Goal: Transaction & Acquisition: Purchase product/service

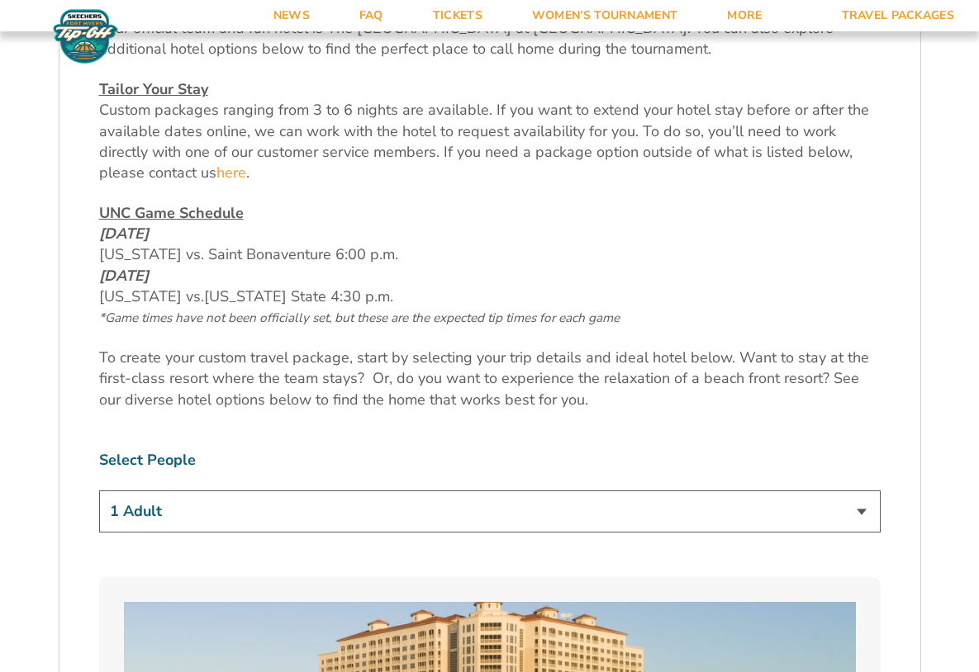
scroll to position [748, 0]
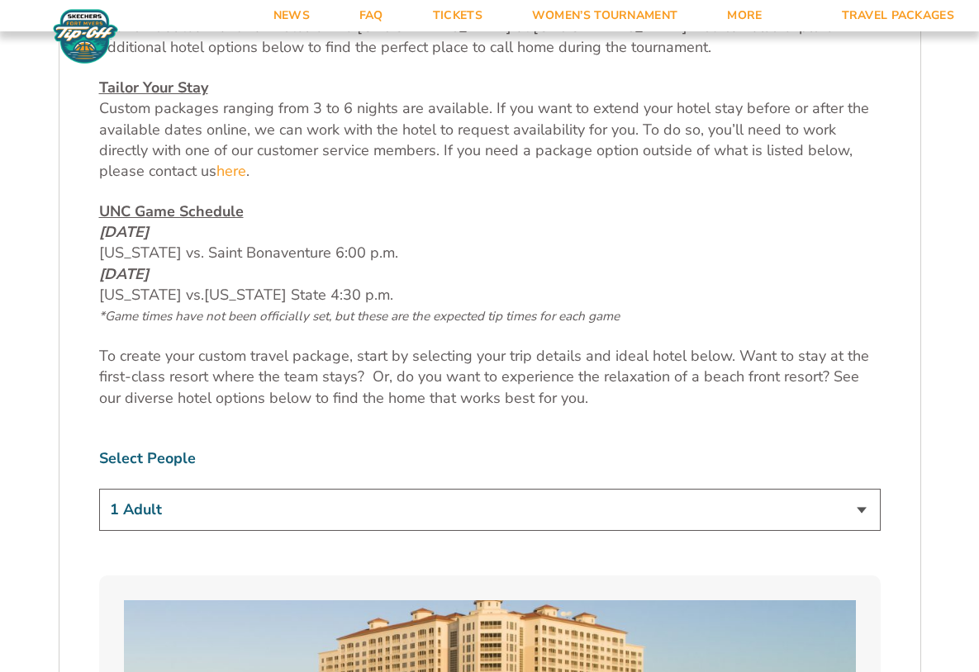
select select "2 Adults"
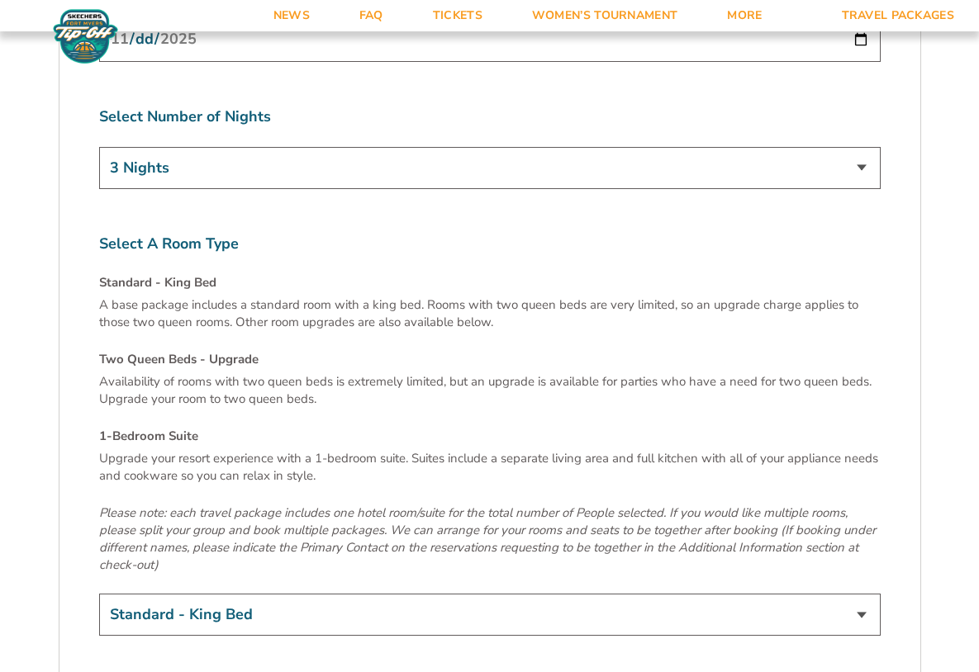
scroll to position [5461, 0]
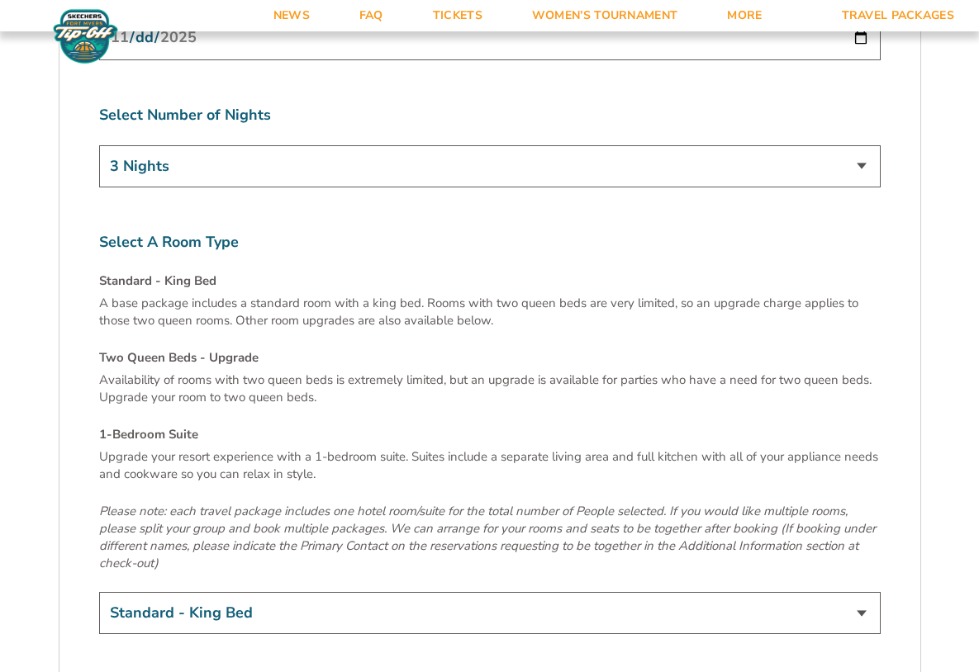
select select "1-Bedroom Suite"
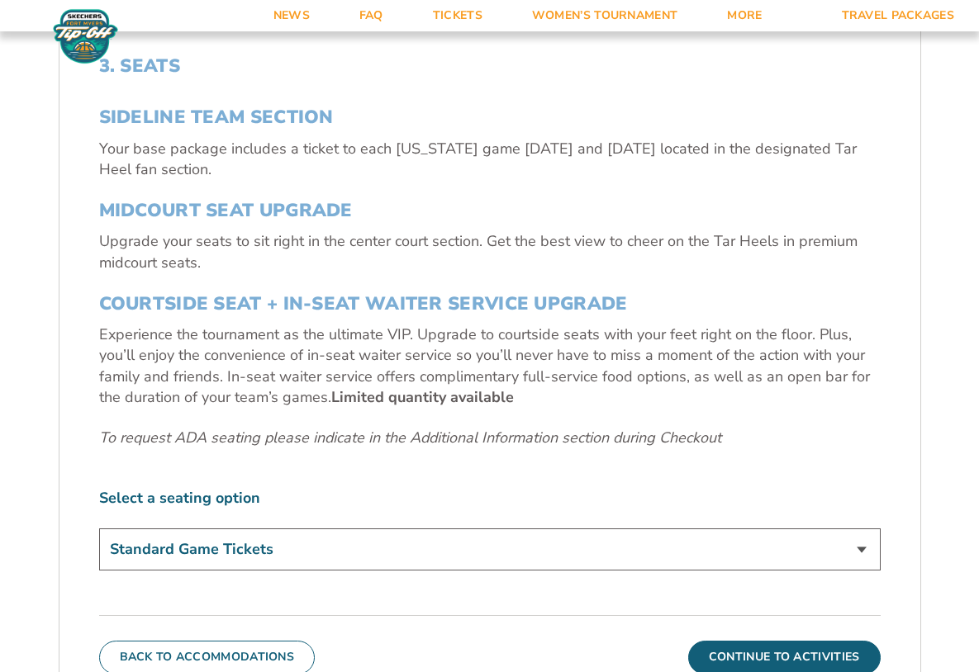
scroll to position [587, 0]
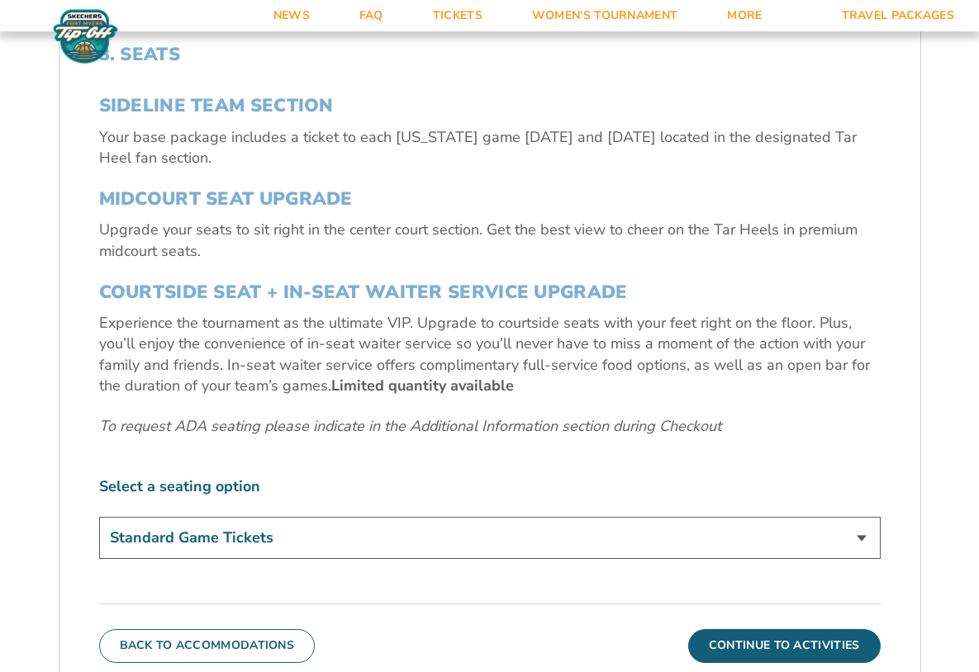
select select "Midcourt Seat Upgrade"
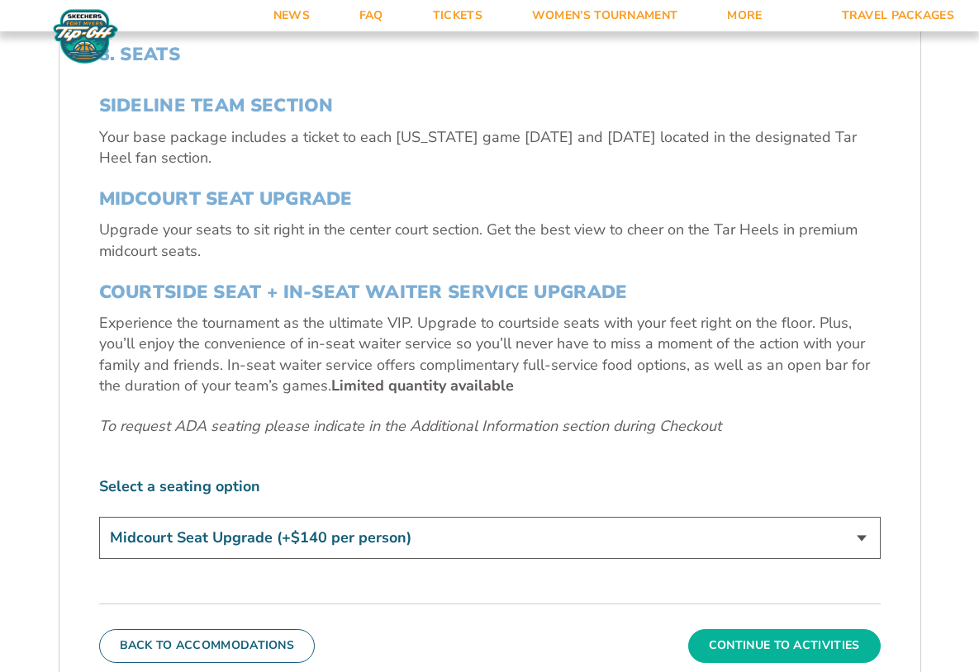
click at [787, 635] on button "Continue To Activities" at bounding box center [784, 645] width 192 height 33
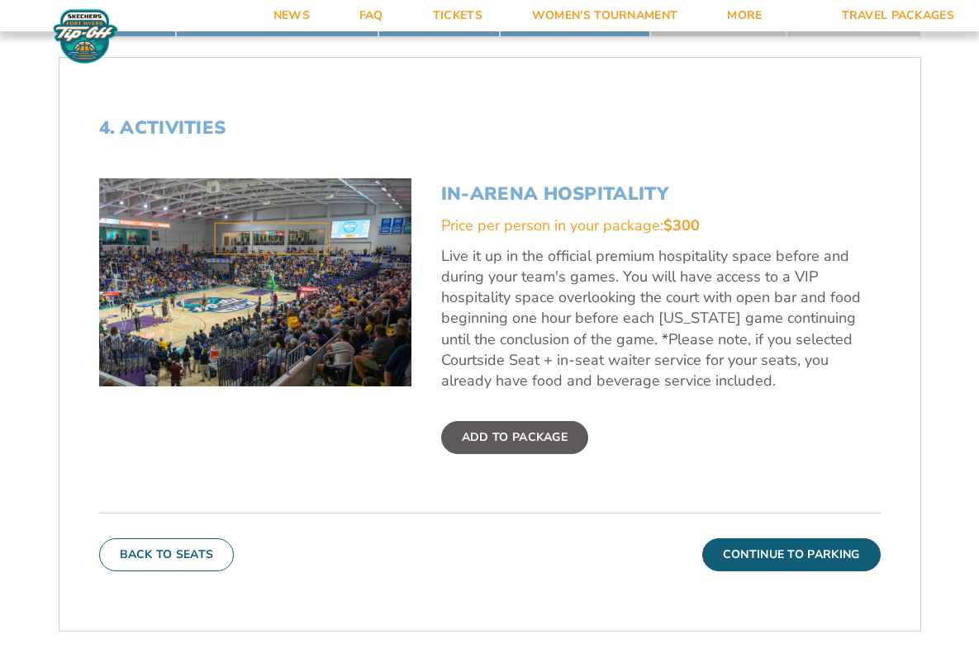
scroll to position [514, 0]
click at [819, 555] on button "Continue To Parking" at bounding box center [791, 555] width 178 height 33
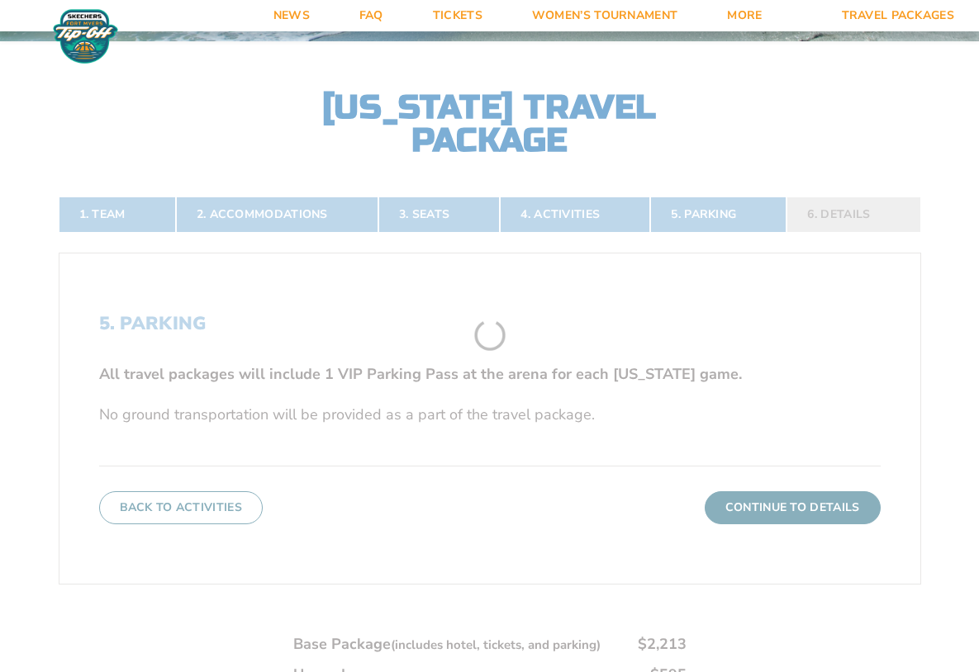
scroll to position [317, 0]
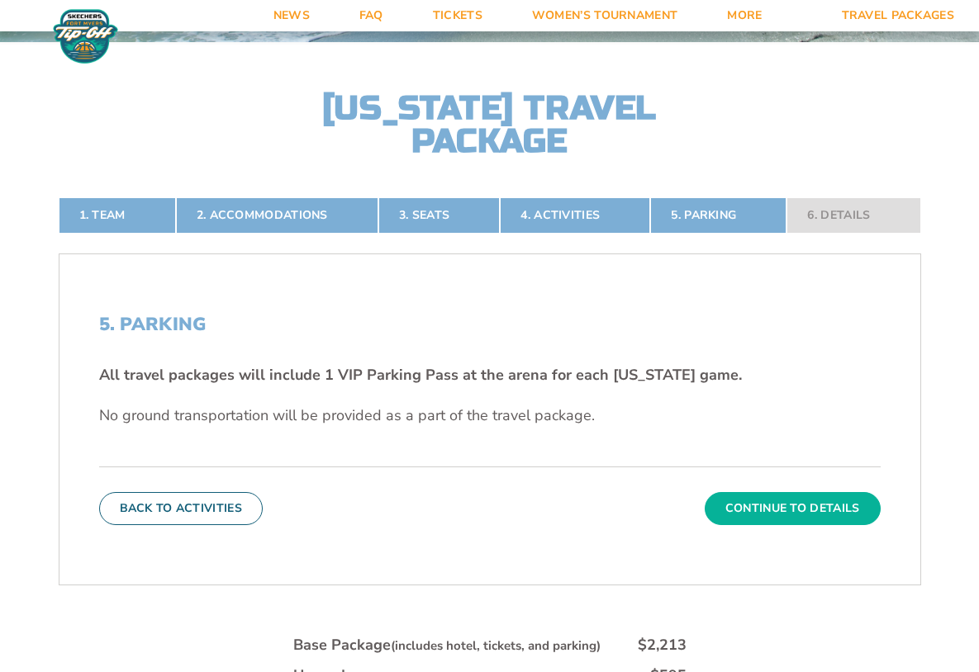
click at [785, 510] on button "Continue To Details" at bounding box center [793, 508] width 176 height 33
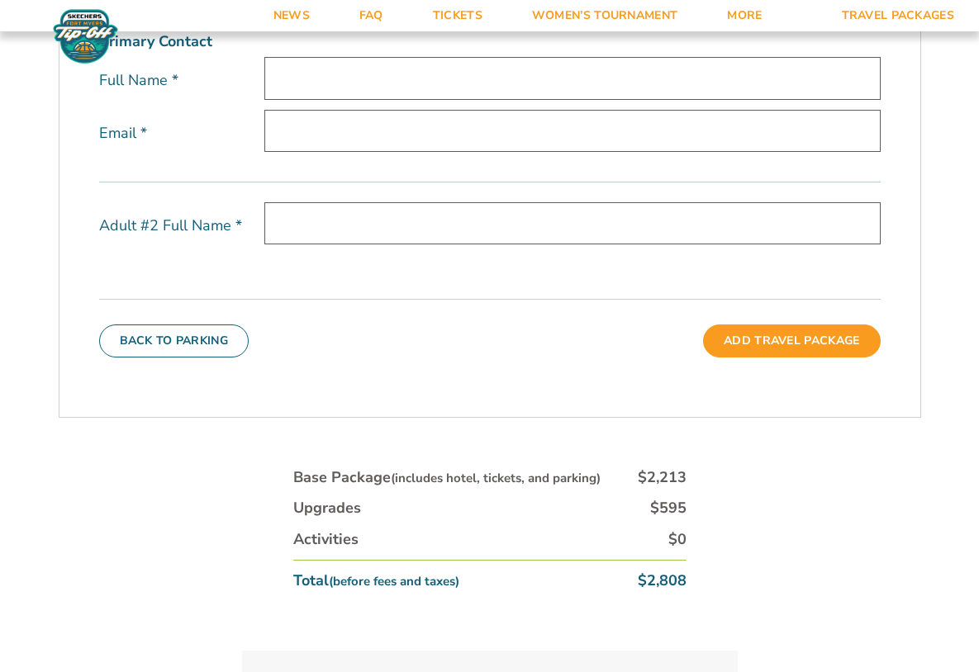
scroll to position [680, 0]
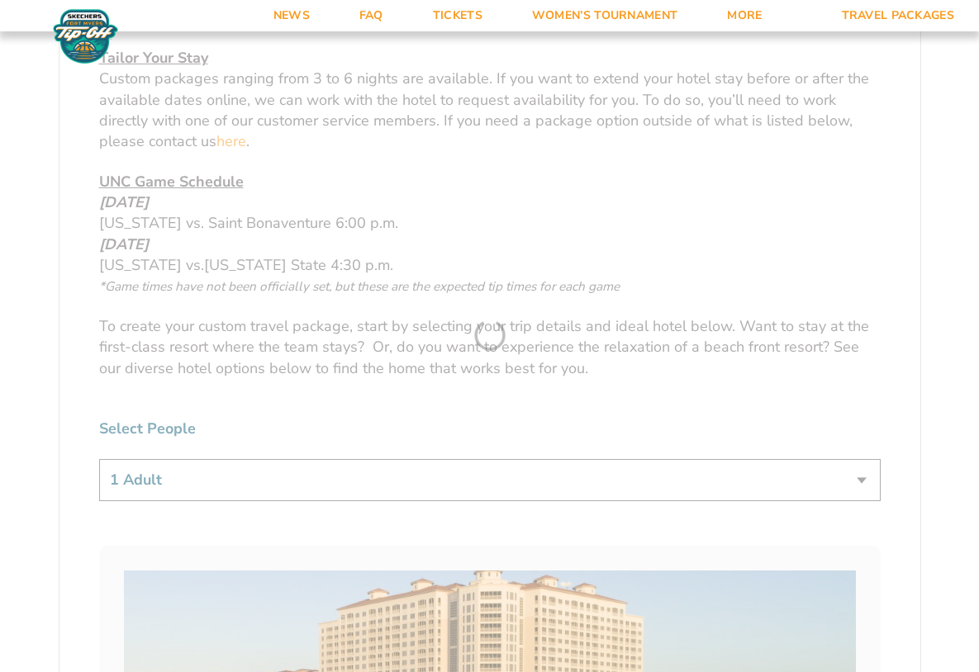
scroll to position [792, 0]
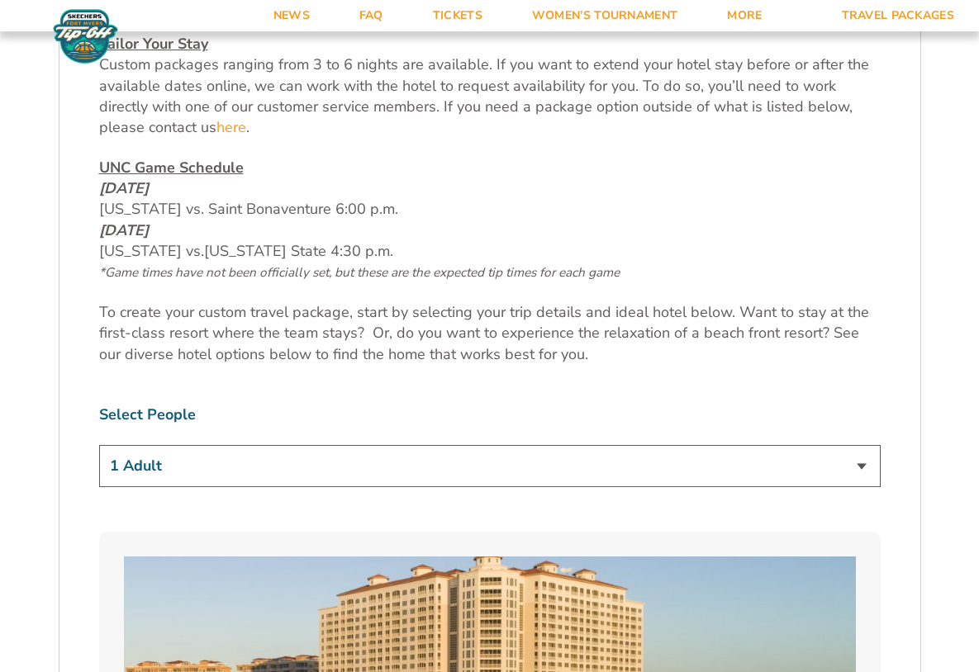
select select "2 Adults"
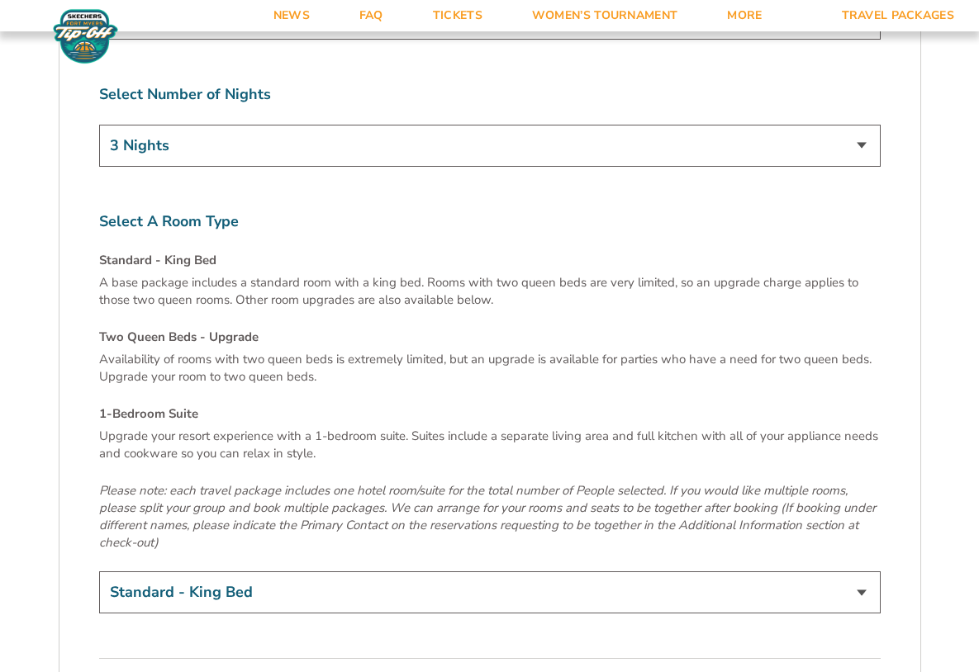
scroll to position [5485, 0]
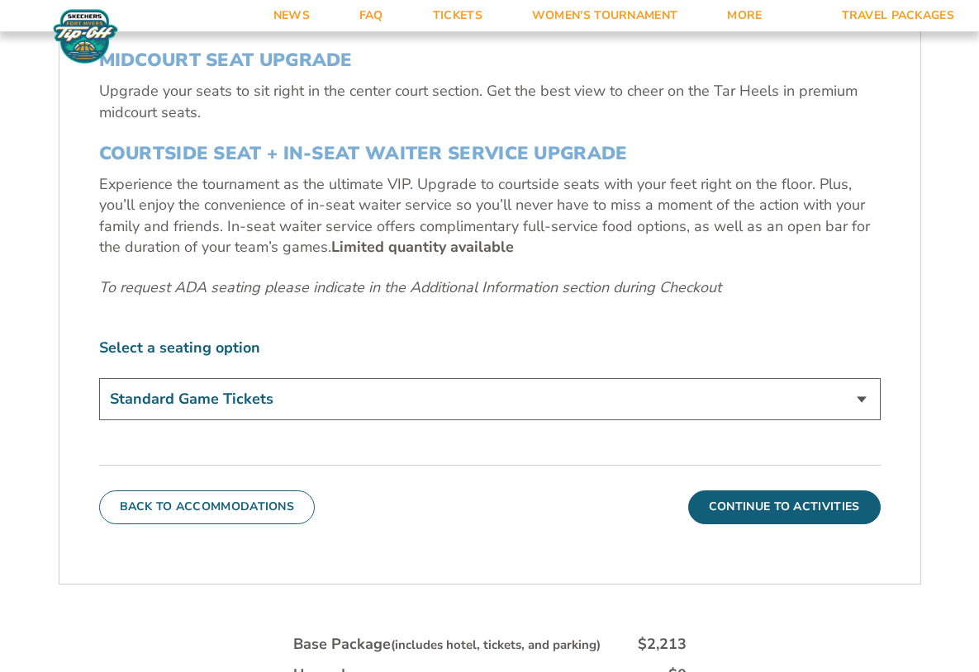
scroll to position [730, 0]
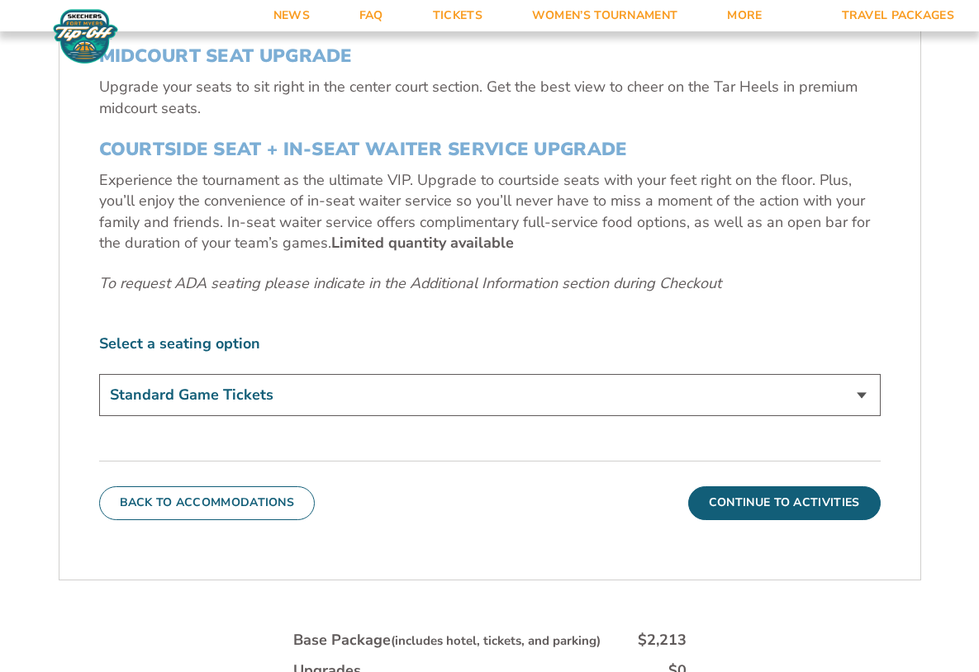
select select "Midcourt Seat Upgrade"
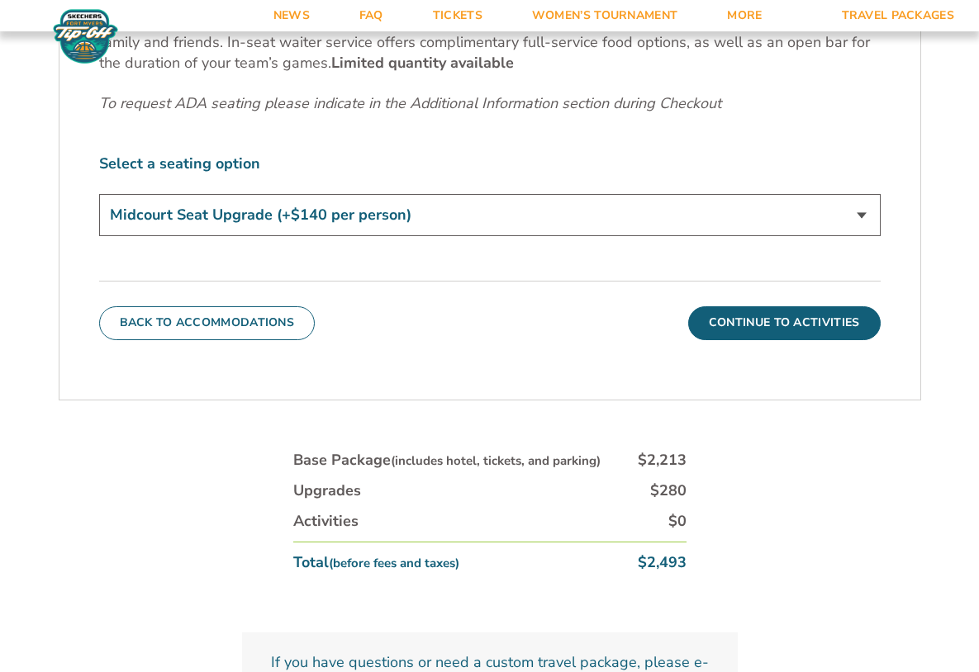
scroll to position [911, 0]
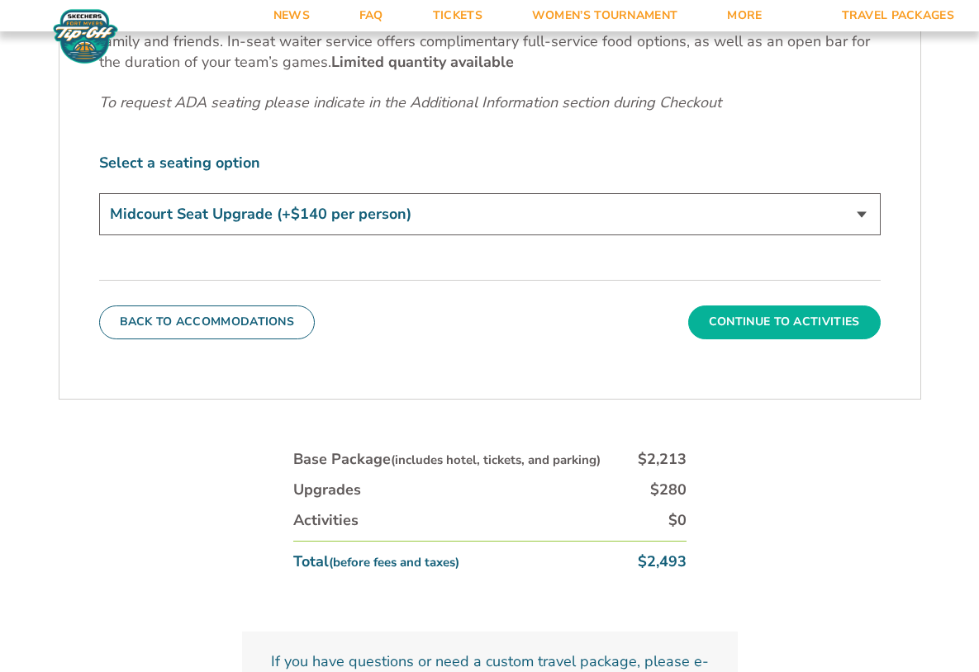
click at [772, 326] on button "Continue To Activities" at bounding box center [784, 322] width 192 height 33
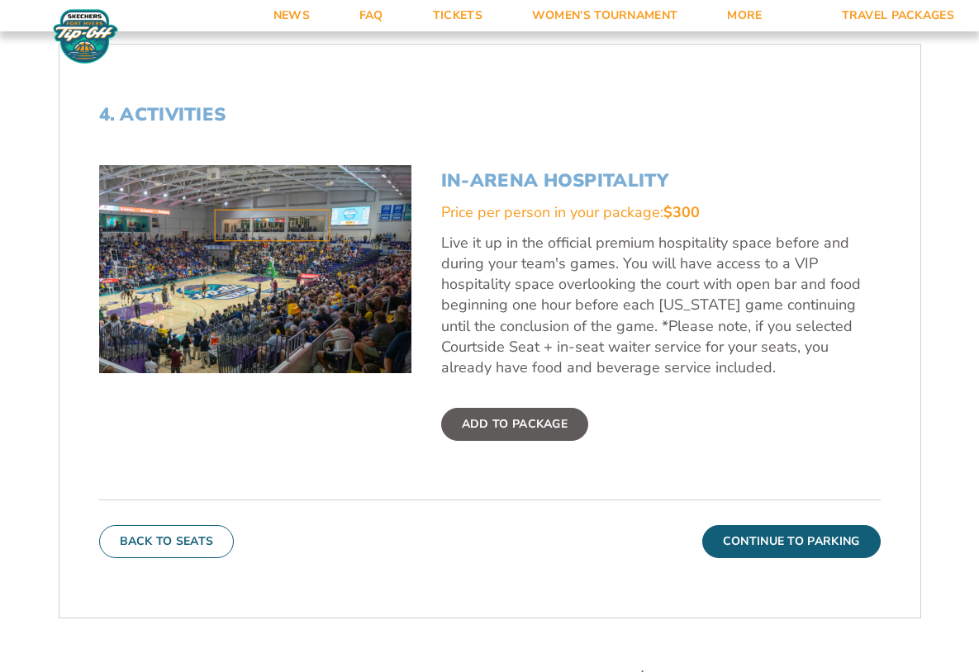
scroll to position [529, 0]
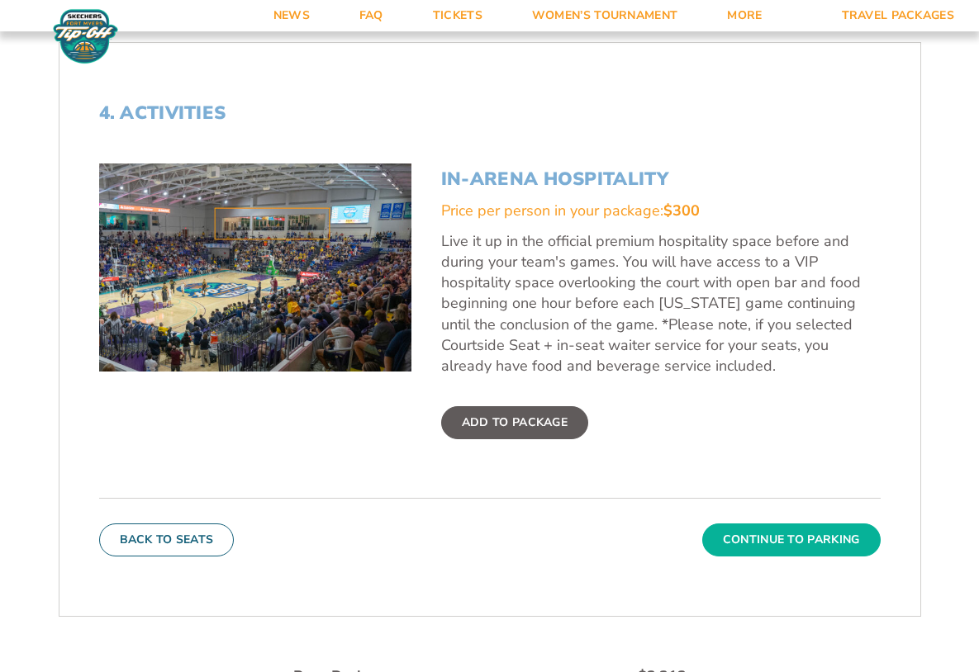
click at [734, 548] on button "Continue To Parking" at bounding box center [791, 540] width 178 height 33
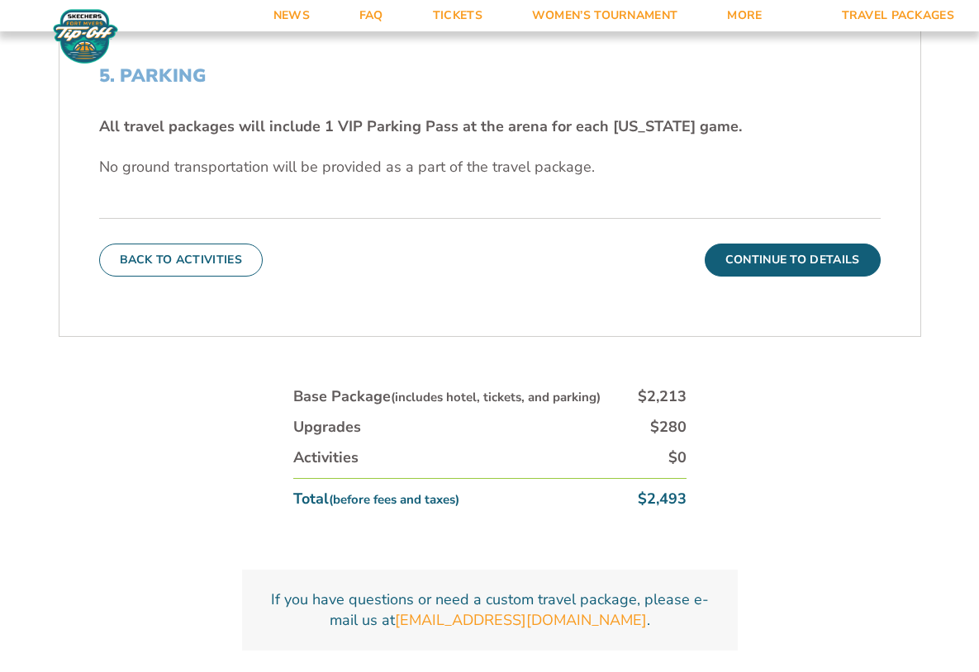
scroll to position [570, 0]
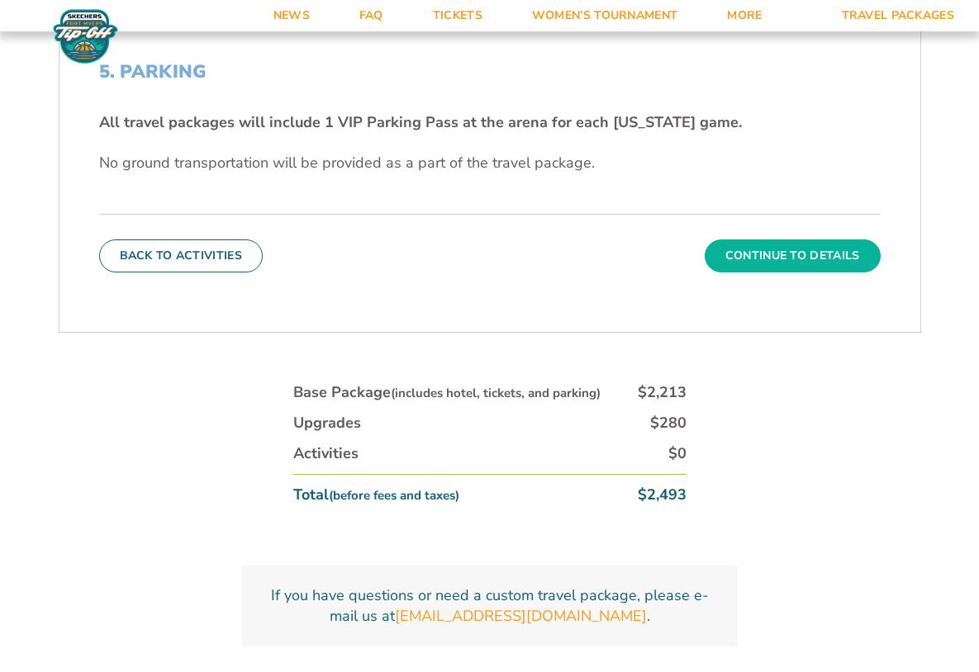
click at [788, 254] on button "Continue To Details" at bounding box center [793, 256] width 176 height 33
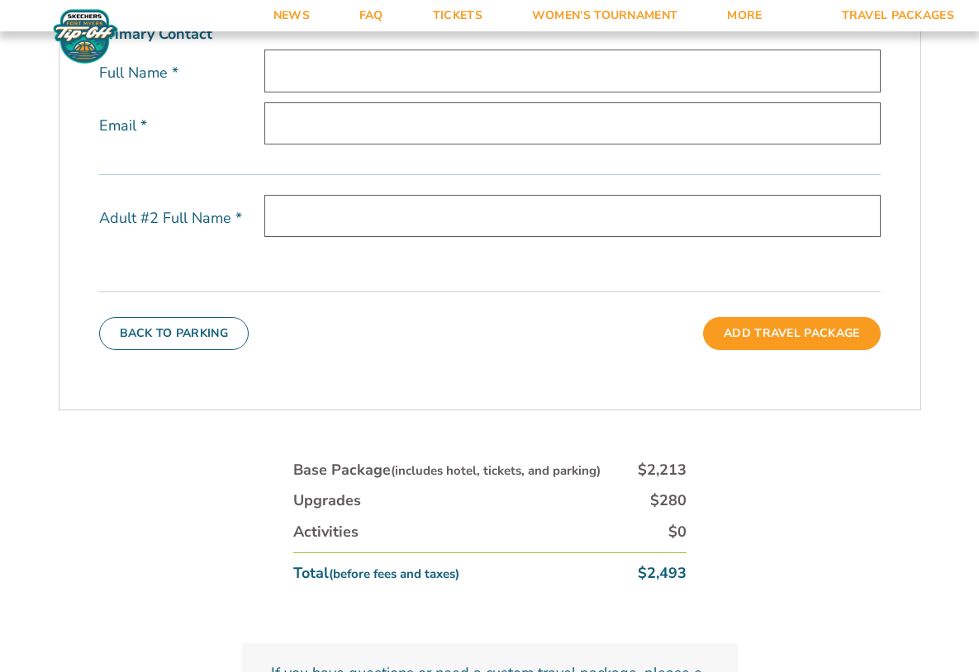
scroll to position [672, 0]
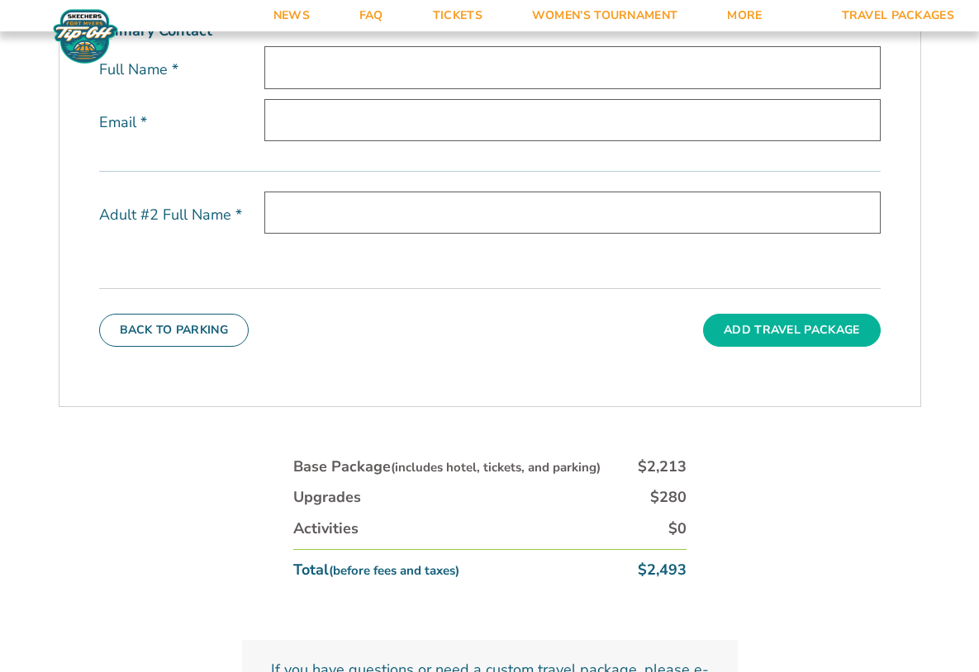
click at [752, 340] on button "Add Travel Package" at bounding box center [791, 330] width 177 height 33
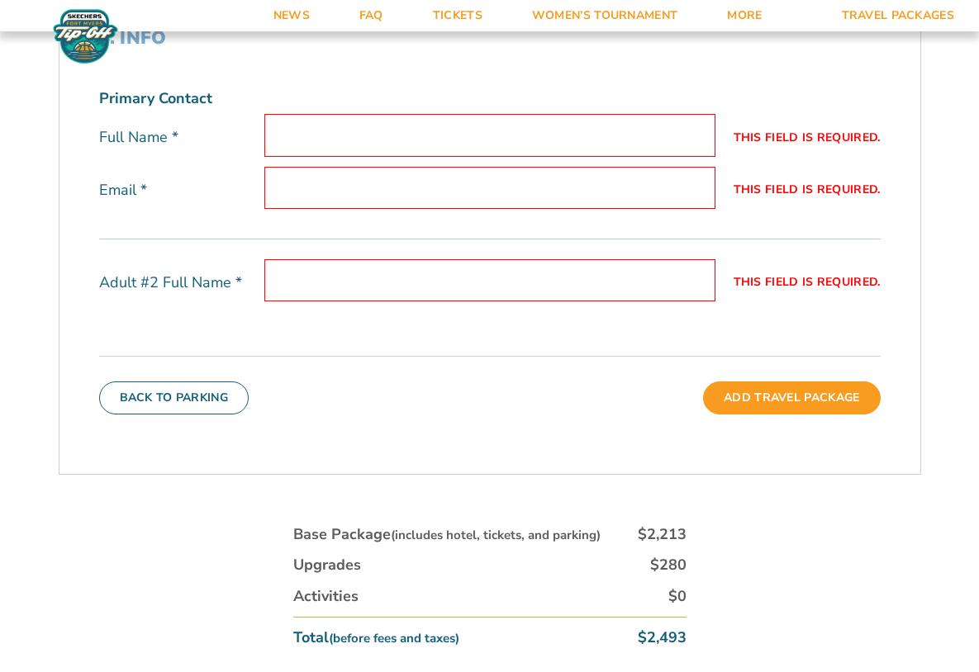
scroll to position [582, 0]
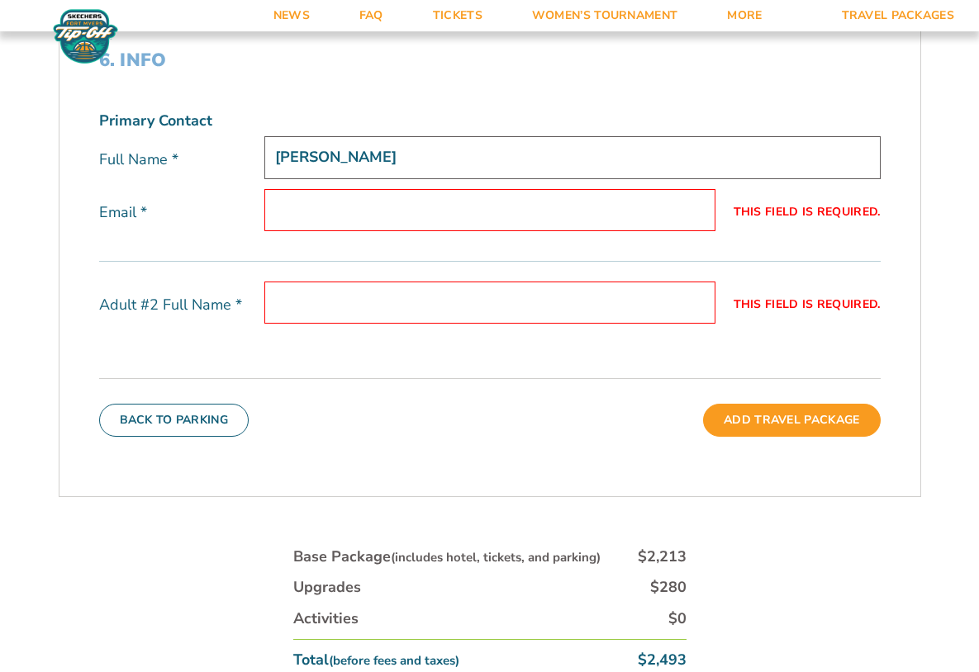
type input "ashley goad"
click at [692, 207] on input "This field is required." at bounding box center [489, 210] width 451 height 42
click at [687, 212] on input "This field is required." at bounding box center [489, 210] width 451 height 42
type input "ashleypgoad@gmail.com"
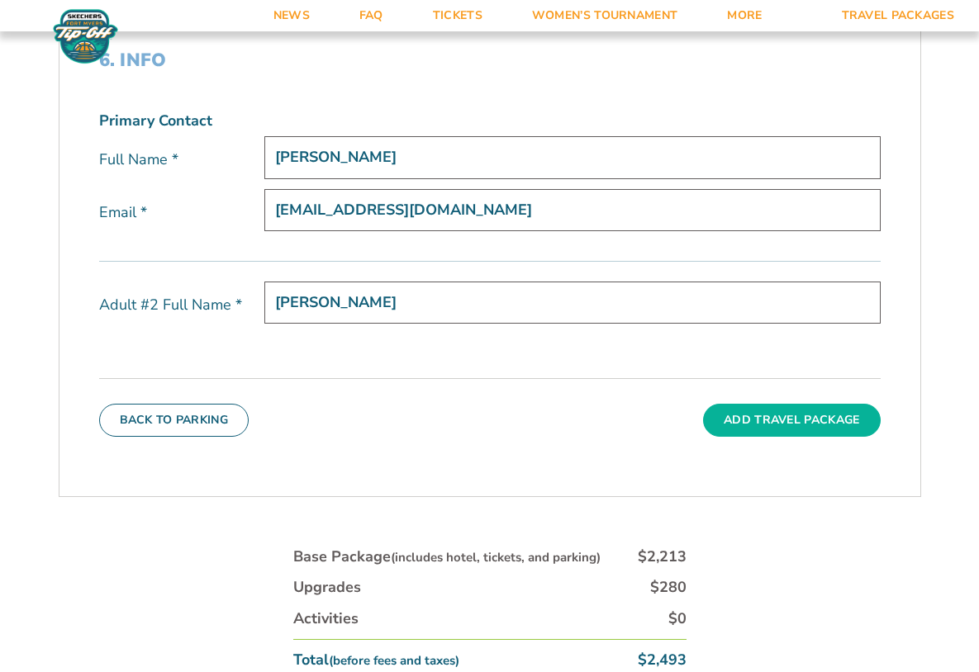
type input "chris harbuck"
click at [772, 413] on button "Add Travel Package" at bounding box center [791, 420] width 177 height 33
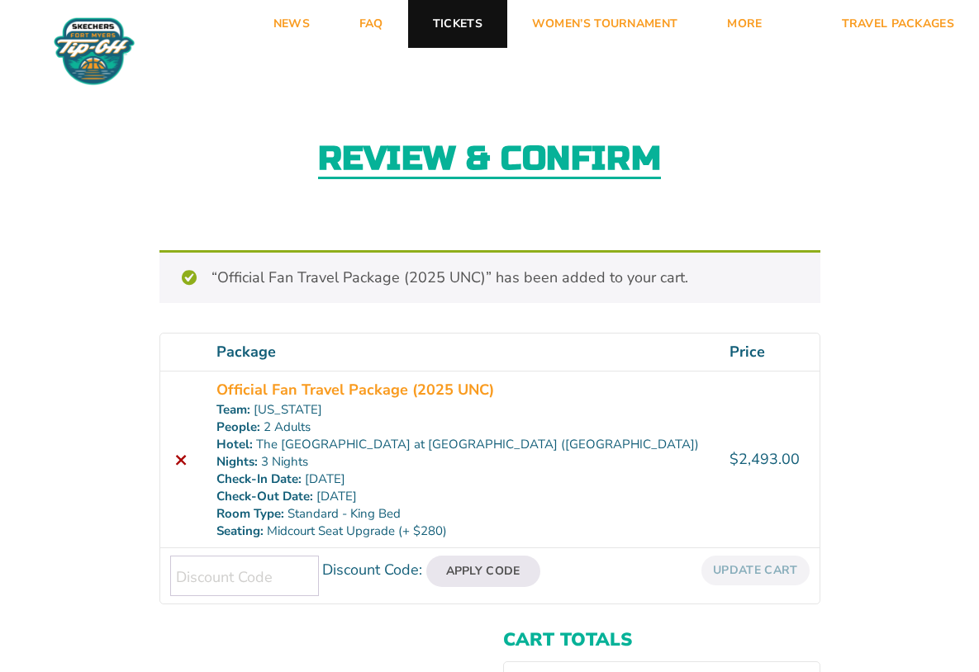
click at [465, 16] on link "Tickets" at bounding box center [457, 24] width 99 height 48
